Goal: Navigation & Orientation: Find specific page/section

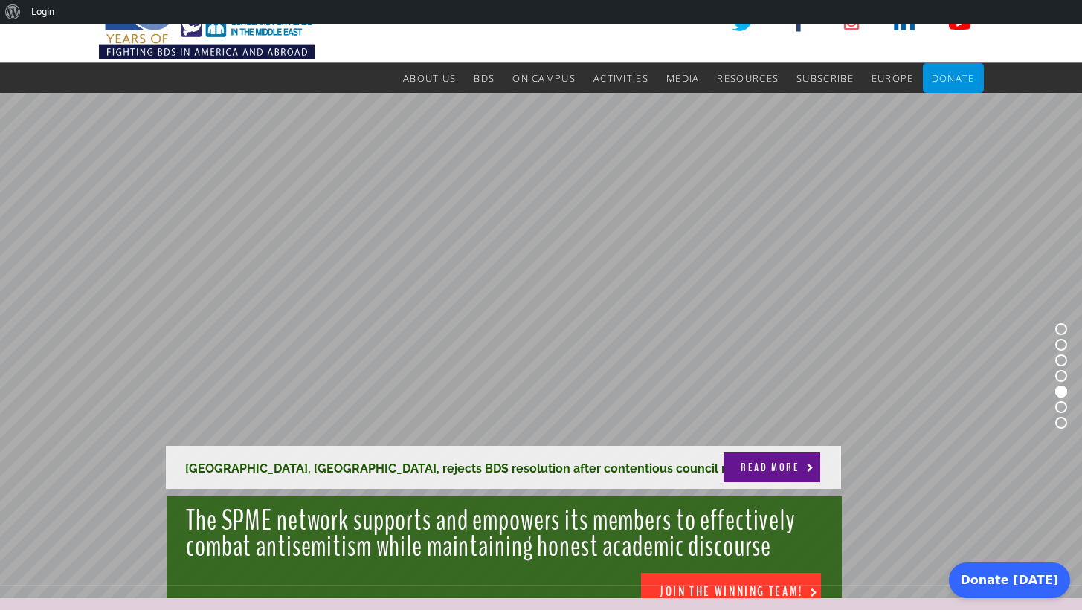
scroll to position [44, 0]
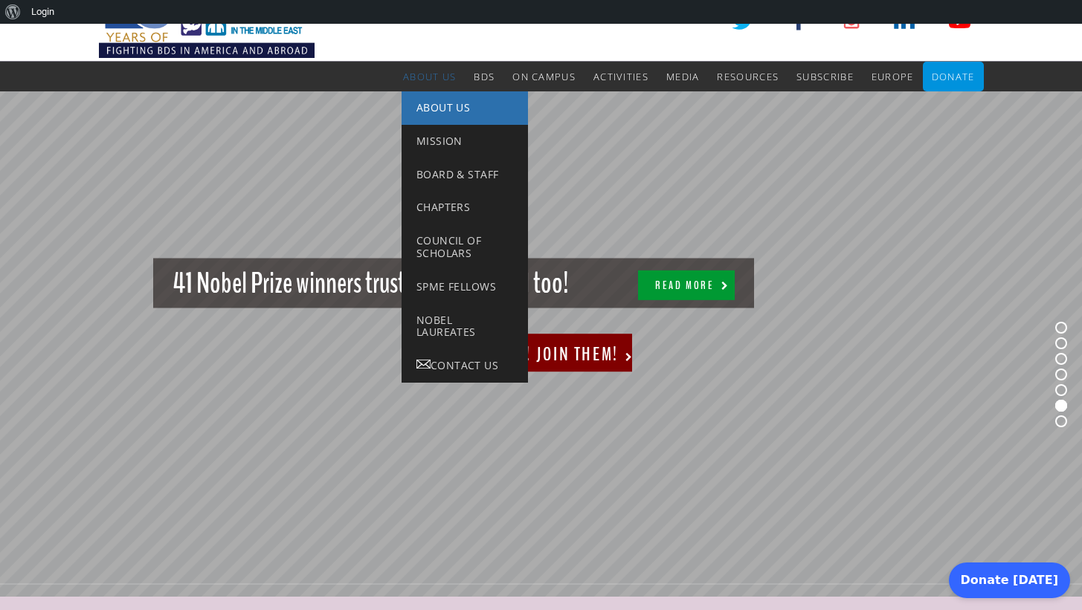
click at [432, 113] on span "About Us" at bounding box center [443, 107] width 54 height 14
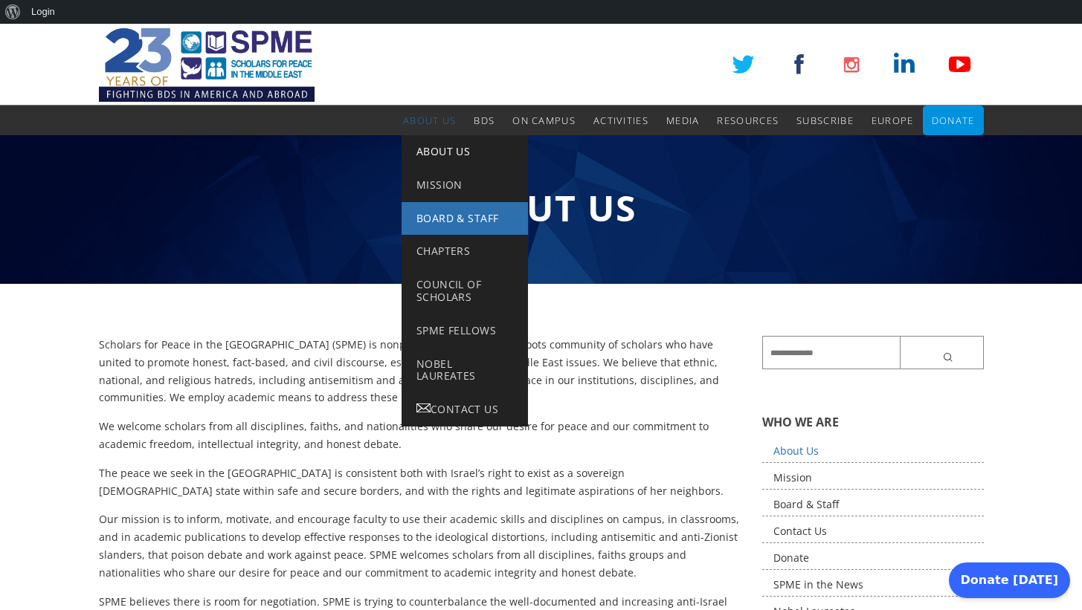
click at [445, 216] on span "Board & Staff" at bounding box center [457, 218] width 82 height 14
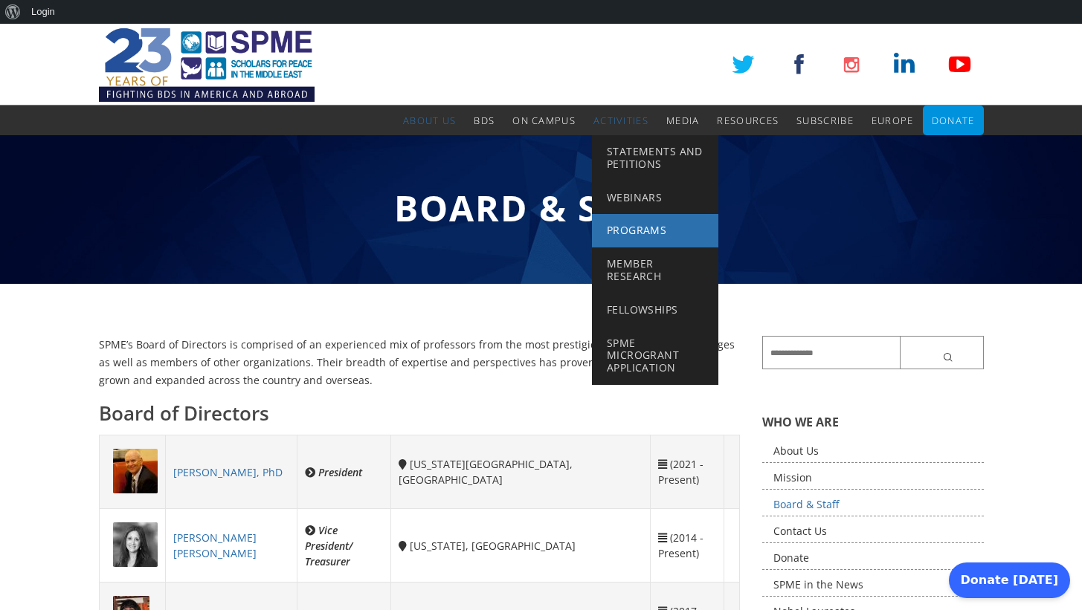
click at [631, 228] on span "Programs" at bounding box center [636, 230] width 59 height 14
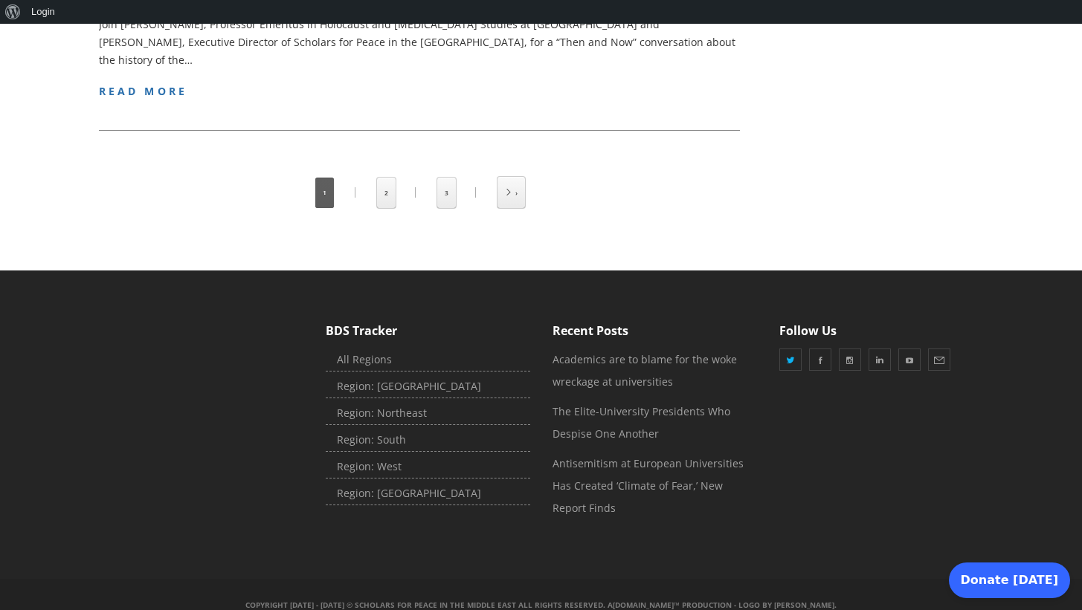
scroll to position [2714, 0]
